Goal: Check status: Check status

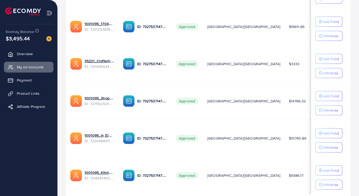
scroll to position [231, 0]
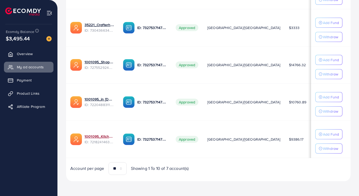
click at [96, 134] on link "1001095_Kitchenlyst_1680641549988" at bounding box center [100, 136] width 30 height 5
click at [98, 137] on link "1001095_Kitchenlyst_1680641549988" at bounding box center [100, 136] width 30 height 5
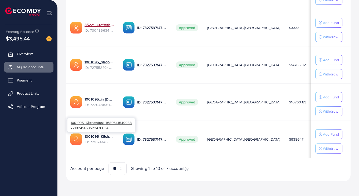
click at [98, 25] on link "35221_Crafterhide ad_1700680330947" at bounding box center [100, 24] width 30 height 5
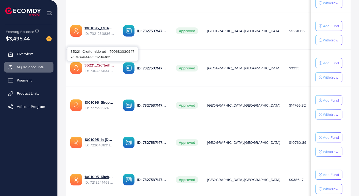
scroll to position [189, 0]
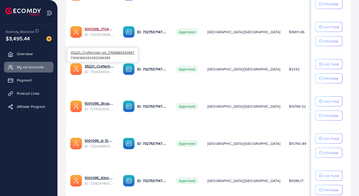
click at [99, 27] on link "1001095_1704607619722" at bounding box center [100, 28] width 30 height 5
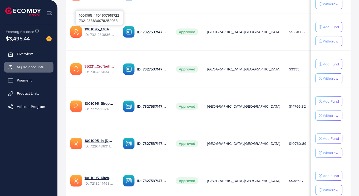
click at [104, 68] on link "35221_Crafterhide ad_1700680330947" at bounding box center [100, 66] width 30 height 5
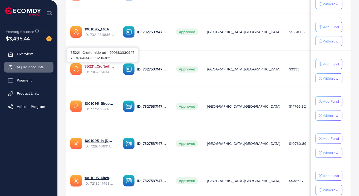
click at [105, 69] on link "35221_Crafterhide ad_1700680330947" at bounding box center [100, 66] width 30 height 5
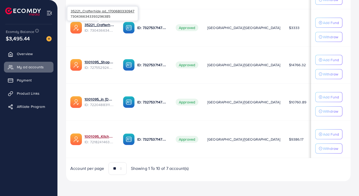
click at [101, 137] on link "1001095_Kitchenlyst_1680641549988" at bounding box center [100, 136] width 30 height 5
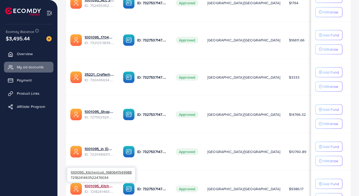
scroll to position [182, 0]
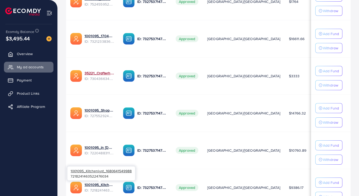
click at [101, 71] on link "35221_Crafterhide ad_1700680330947" at bounding box center [100, 72] width 30 height 5
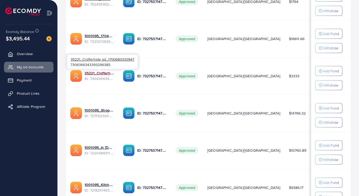
click at [108, 75] on link "35221_Crafterhide ad_1700680330947" at bounding box center [100, 72] width 30 height 5
click at [100, 74] on link "35221_Crafterhide ad_1700680330947" at bounding box center [100, 72] width 30 height 5
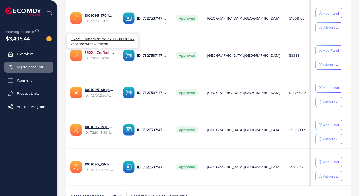
scroll to position [231, 0]
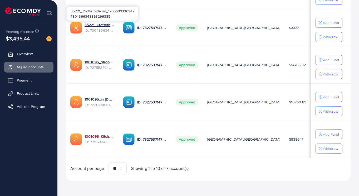
click at [97, 136] on link "1001095_Kitchenlyst_1680641549988" at bounding box center [100, 136] width 30 height 5
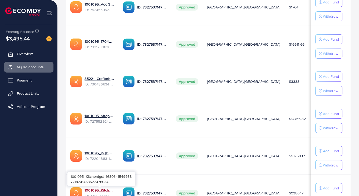
scroll to position [177, 0]
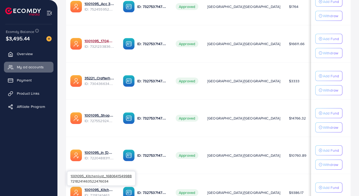
click at [100, 39] on link "1001095_1704607619722" at bounding box center [100, 40] width 30 height 5
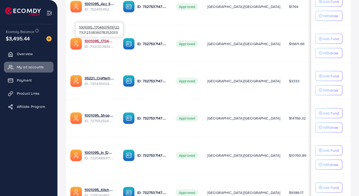
click at [101, 43] on link "1001095_1704607619722" at bounding box center [100, 40] width 30 height 5
click at [95, 43] on link "1001095_1704607619722" at bounding box center [100, 40] width 30 height 5
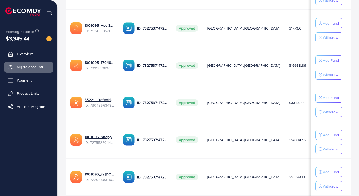
scroll to position [156, 0]
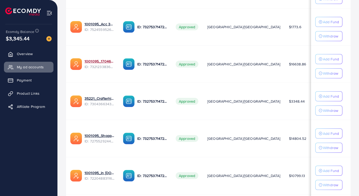
click at [94, 60] on link "1001095_1704607619722" at bounding box center [100, 61] width 30 height 5
click at [98, 63] on link "1001095_1704607619722" at bounding box center [100, 61] width 30 height 5
